Goal: Task Accomplishment & Management: Manage account settings

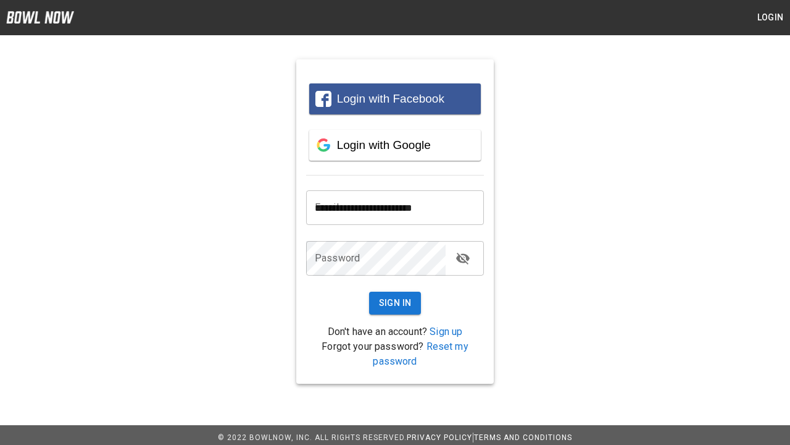
type input "**********"
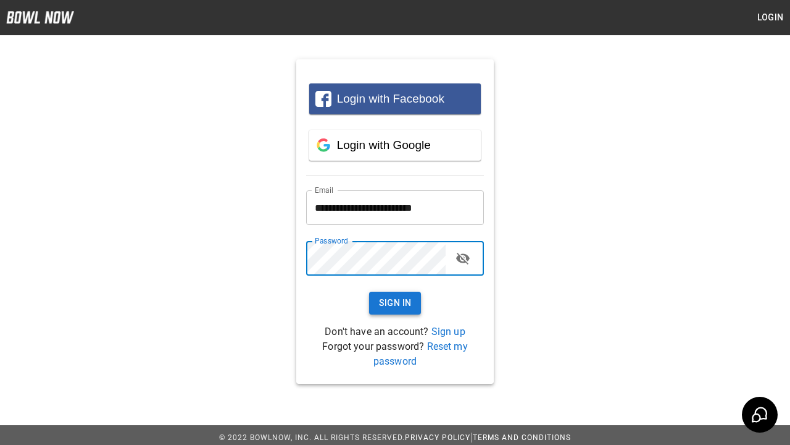
click at [395, 303] on button "Sign In" at bounding box center [395, 302] width 52 height 23
